Goal: Entertainment & Leisure: Consume media (video, audio)

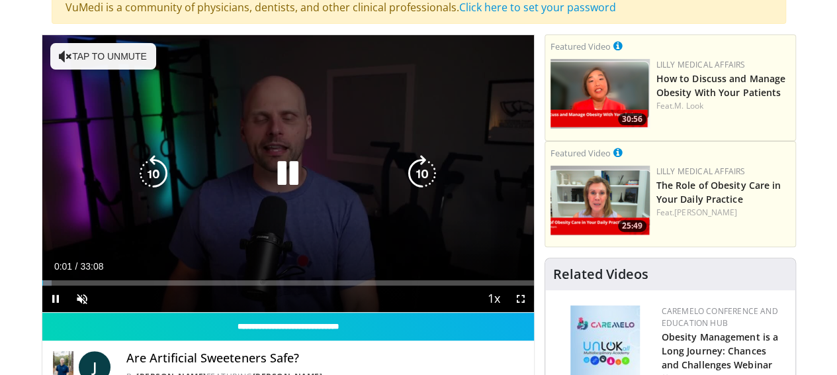
scroll to position [132, 0]
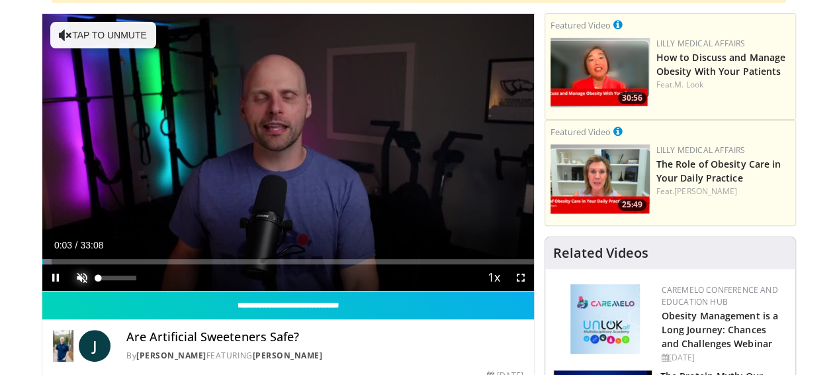
click at [69, 290] on span "Video Player" at bounding box center [82, 277] width 26 height 26
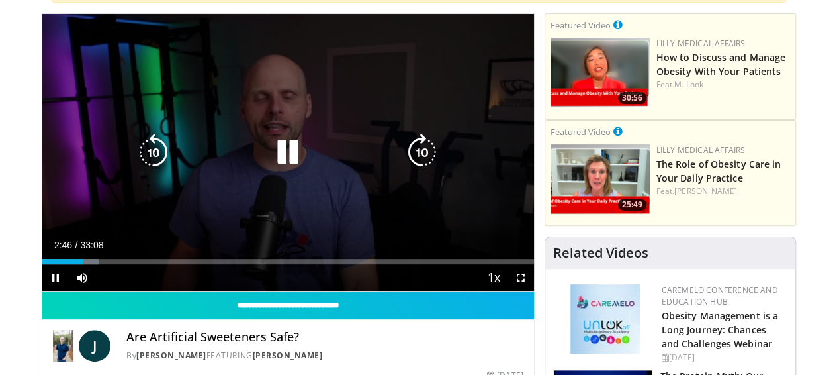
click at [271, 168] on icon "Video Player" at bounding box center [287, 152] width 37 height 37
